Goal: Navigation & Orientation: Find specific page/section

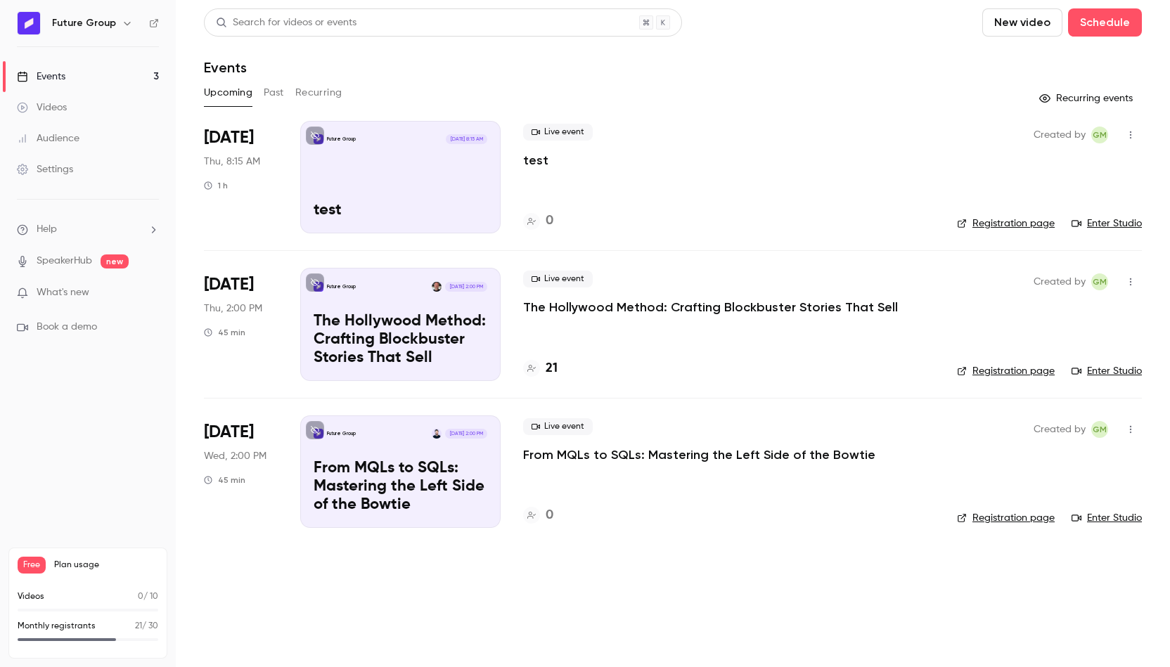
scroll to position [376, 0]
click at [1020, 369] on link "Registration page" at bounding box center [1006, 371] width 98 height 14
click at [680, 306] on p "The Hollywood Method: Crafting Blockbuster Stories That Sell" at bounding box center [710, 307] width 375 height 17
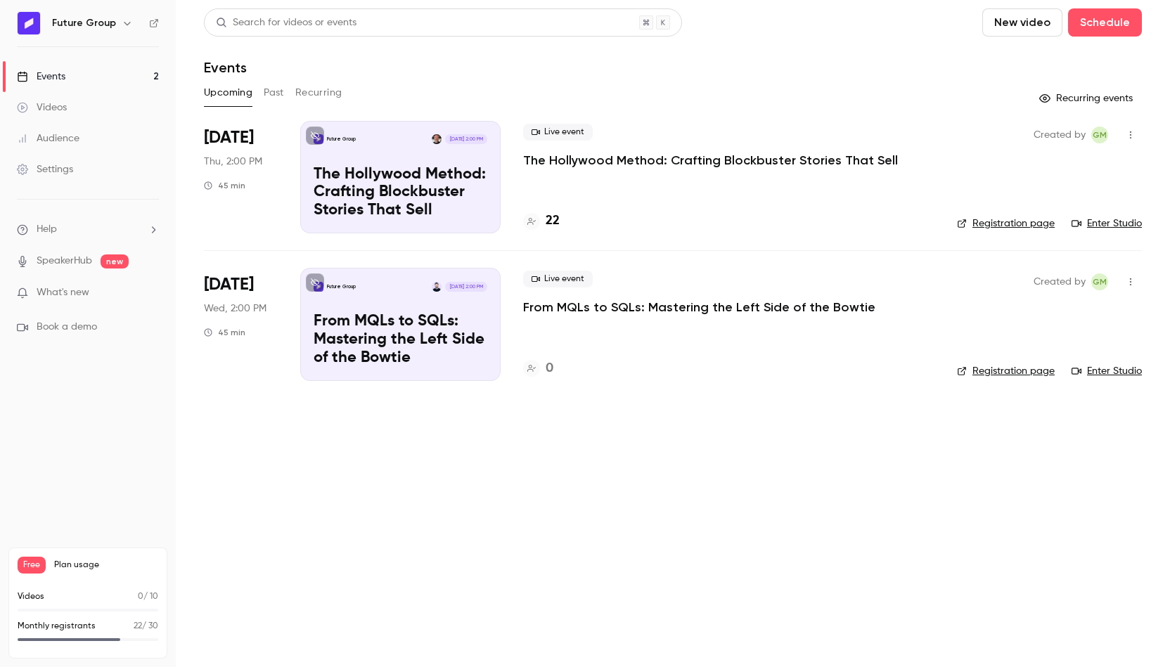
click at [1091, 224] on link "Enter Studio" at bounding box center [1107, 224] width 70 height 14
click at [94, 105] on link "Videos" at bounding box center [88, 107] width 176 height 31
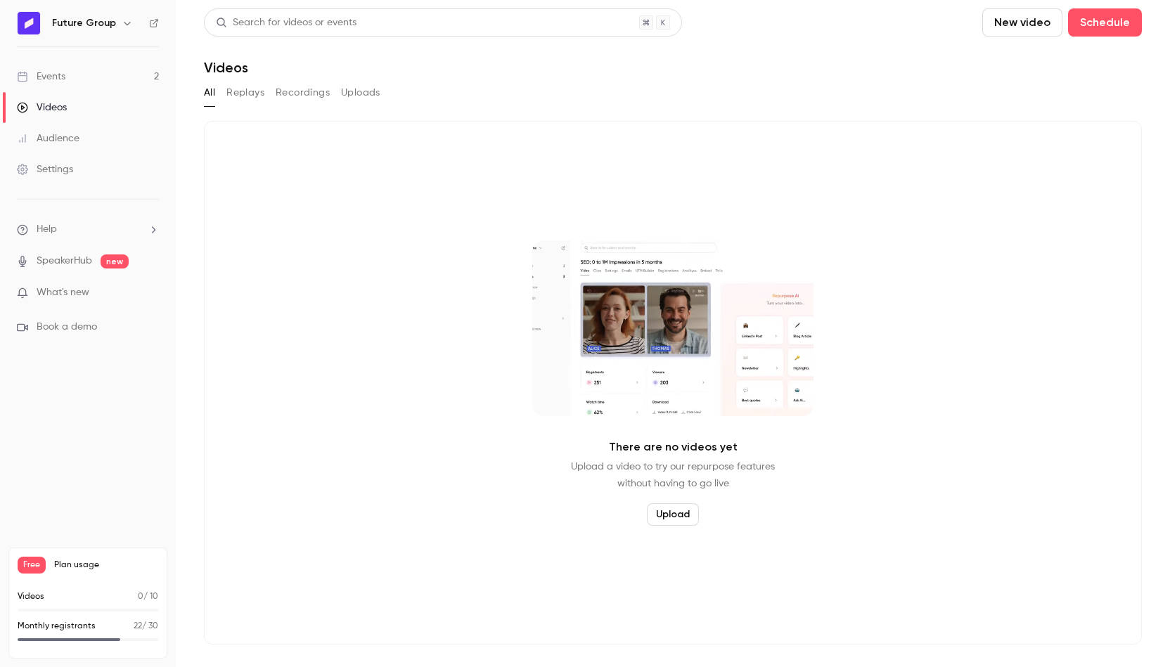
click at [84, 81] on link "Events 2" at bounding box center [88, 76] width 176 height 31
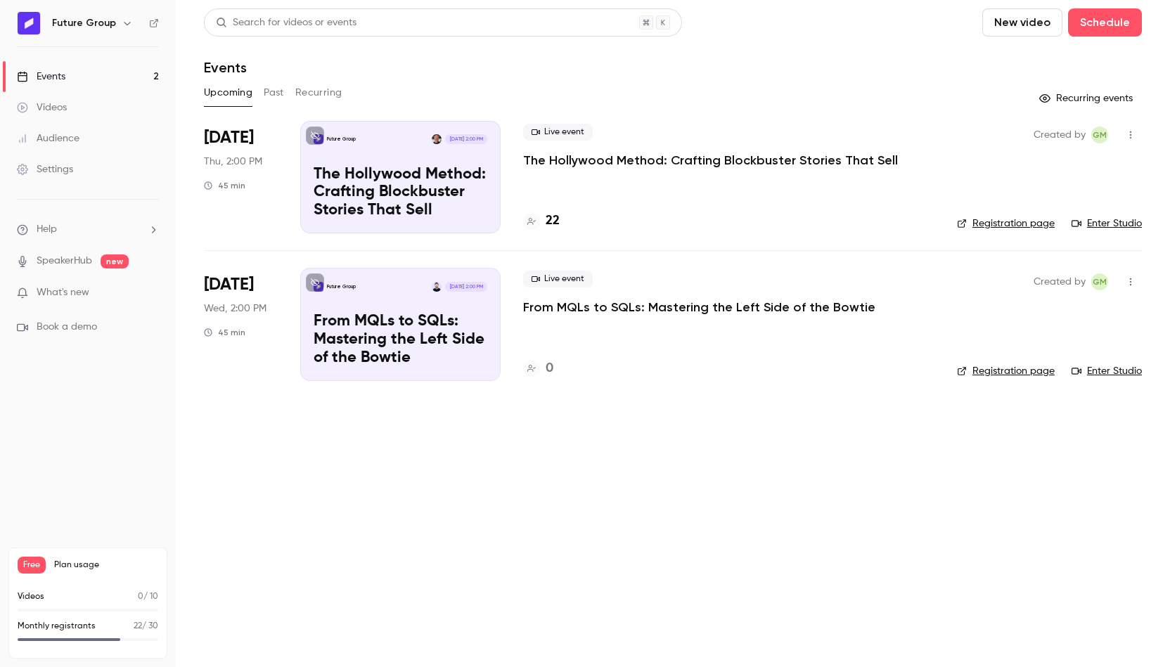
click at [271, 87] on button "Past" at bounding box center [274, 93] width 20 height 23
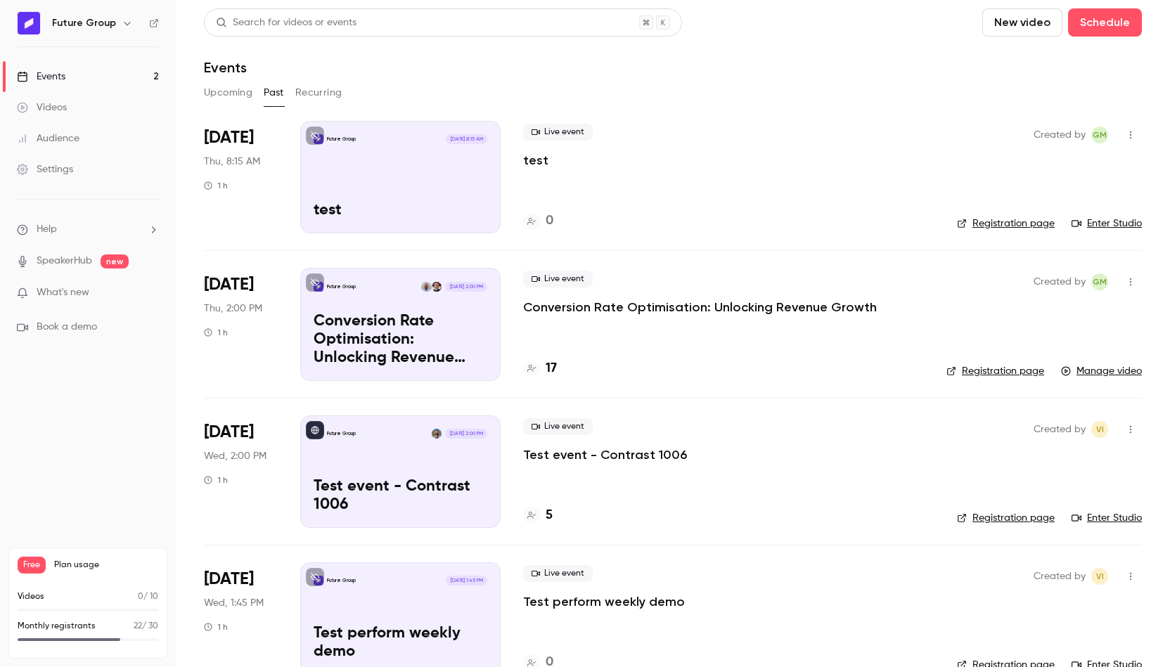
click at [606, 302] on p "Conversion Rate Optimisation: Unlocking Revenue Growth" at bounding box center [700, 307] width 354 height 17
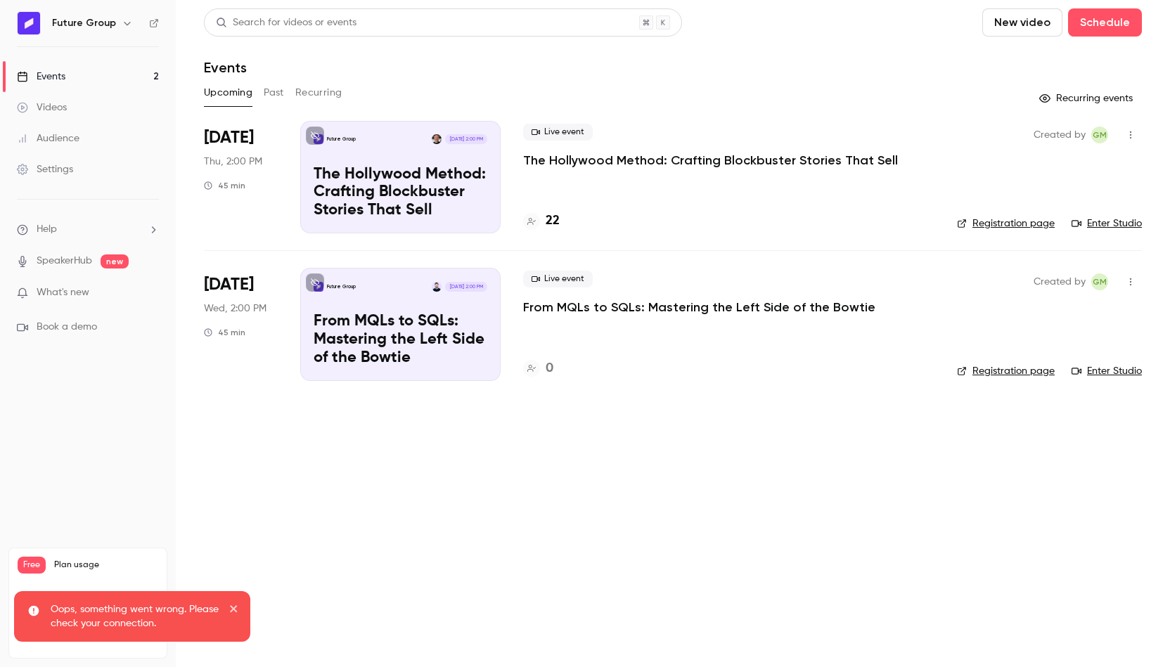
click at [91, 114] on link "Videos" at bounding box center [88, 107] width 176 height 31
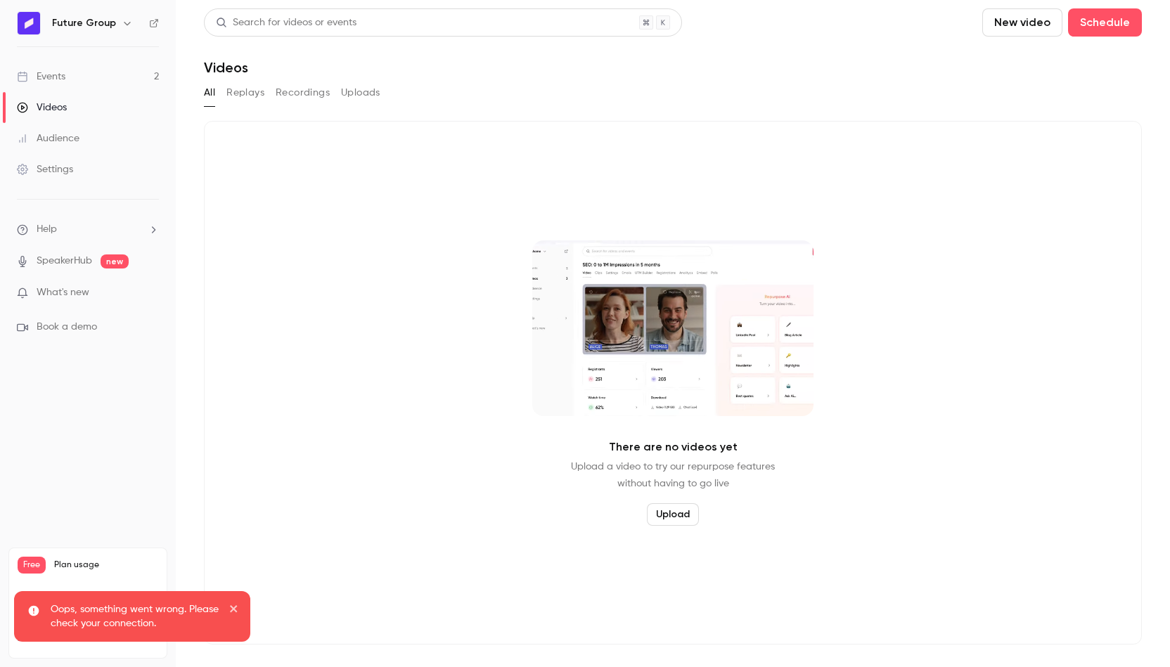
click at [122, 79] on link "Events 2" at bounding box center [88, 76] width 176 height 31
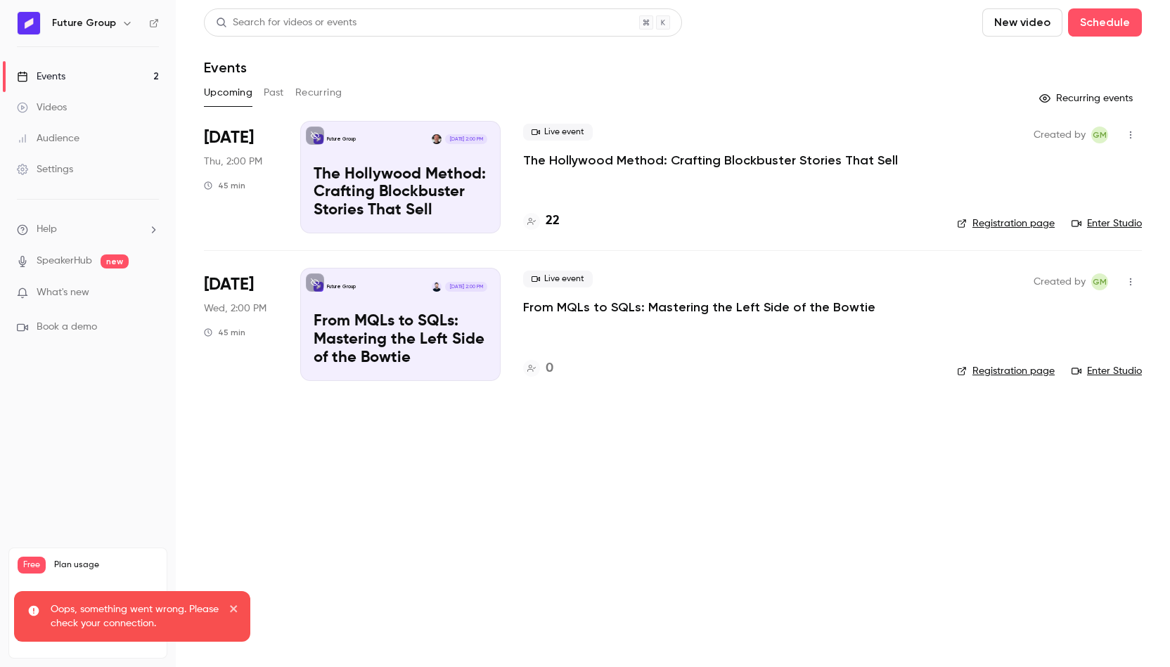
click at [278, 87] on button "Past" at bounding box center [274, 93] width 20 height 23
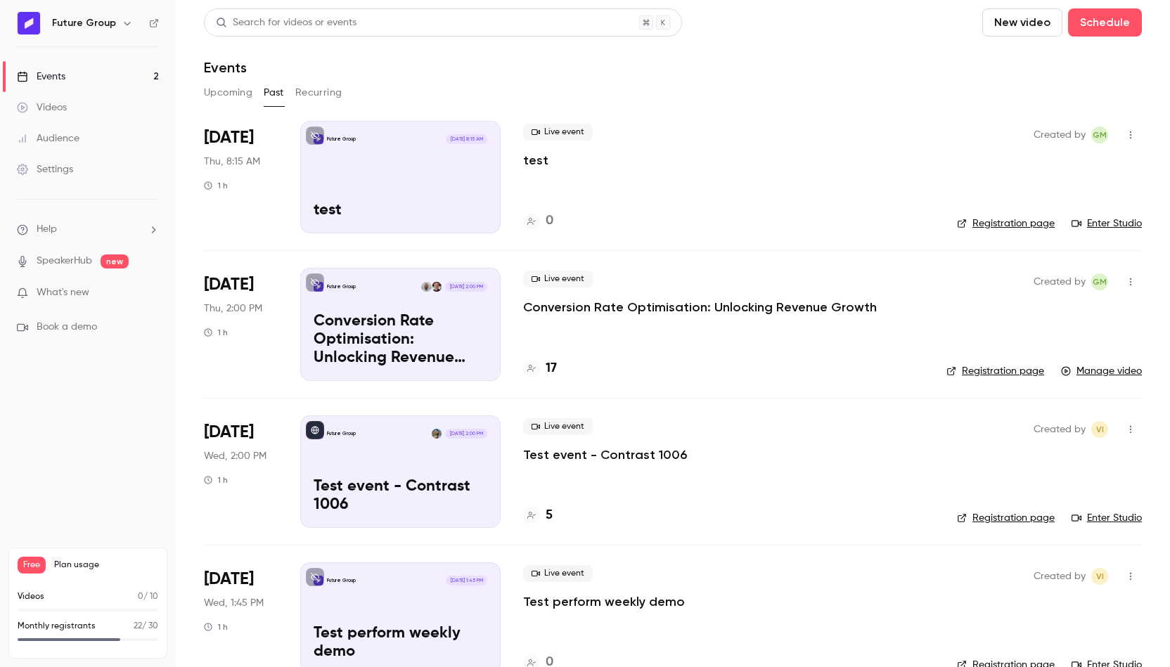
click at [1125, 286] on icon "button" at bounding box center [1130, 282] width 11 height 10
click at [662, 313] on div at bounding box center [585, 333] width 1170 height 667
click at [1098, 375] on link "Manage video" at bounding box center [1101, 371] width 81 height 14
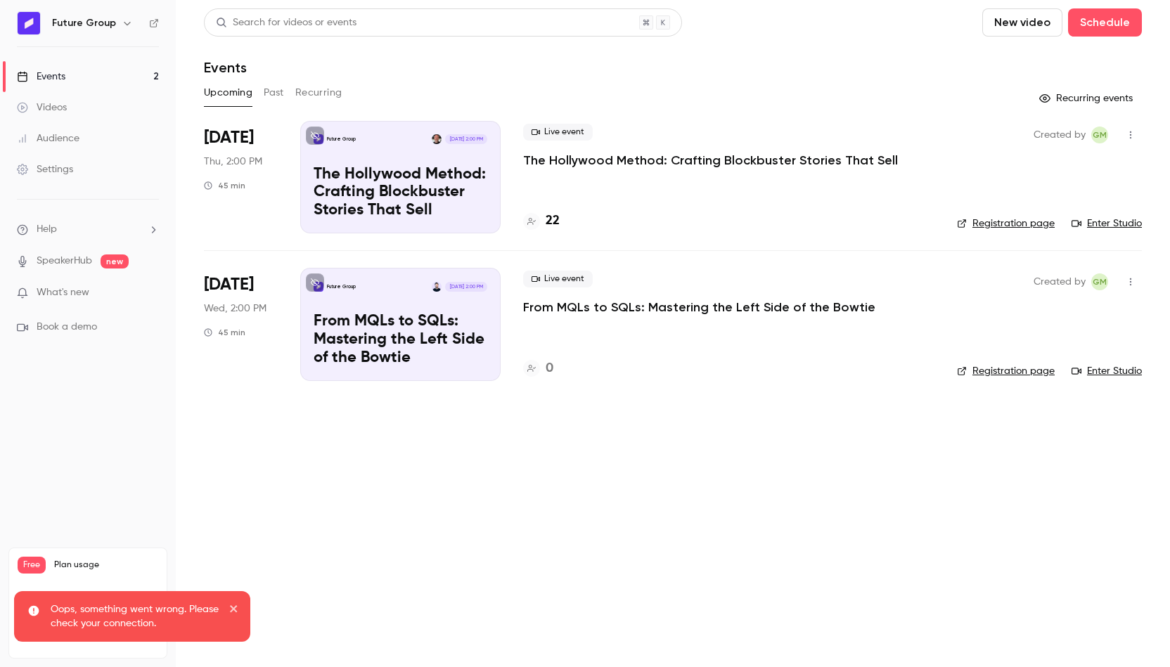
click at [274, 86] on button "Past" at bounding box center [274, 93] width 20 height 23
